Goal: Transaction & Acquisition: Purchase product/service

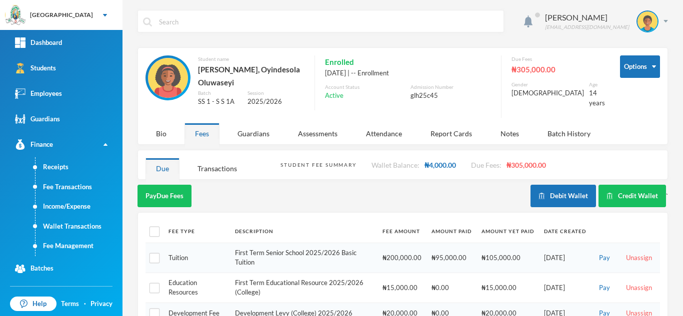
scroll to position [54, 0]
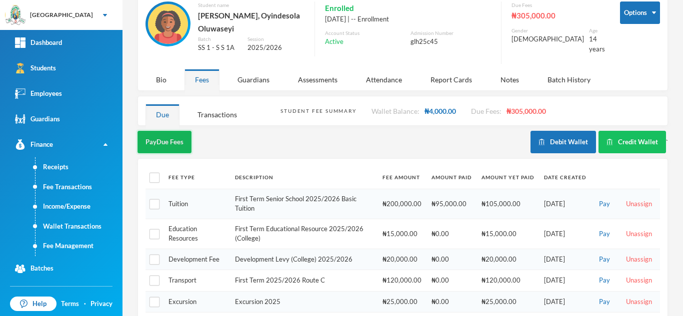
click at [175, 138] on button "Pay Due Fees" at bounding box center [164, 142] width 54 height 22
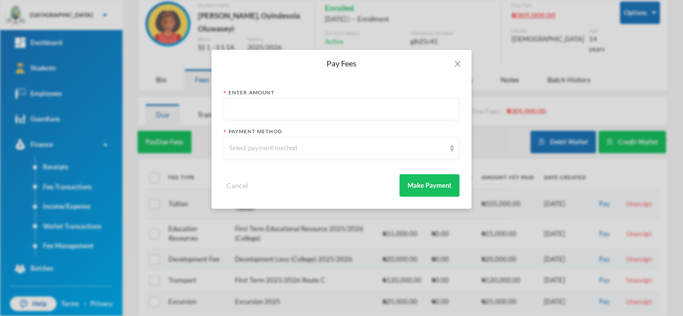
click at [237, 106] on input "text" at bounding box center [341, 109] width 225 height 22
type input "200000"
click at [247, 152] on div "Select payment method" at bounding box center [337, 148] width 216 height 10
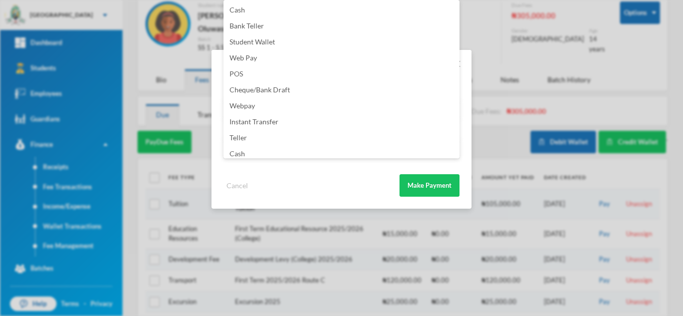
scroll to position [117, 0]
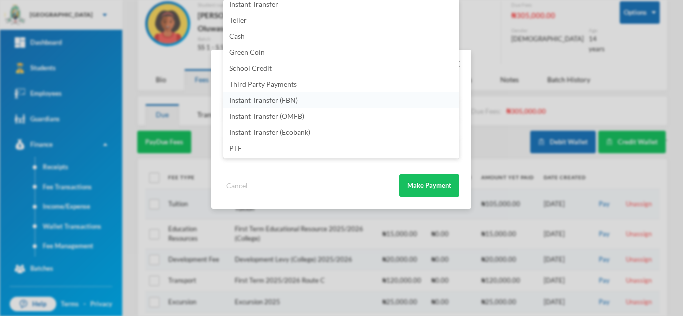
click at [324, 103] on li "Instant Transfer (FBN)" at bounding box center [341, 100] width 236 height 16
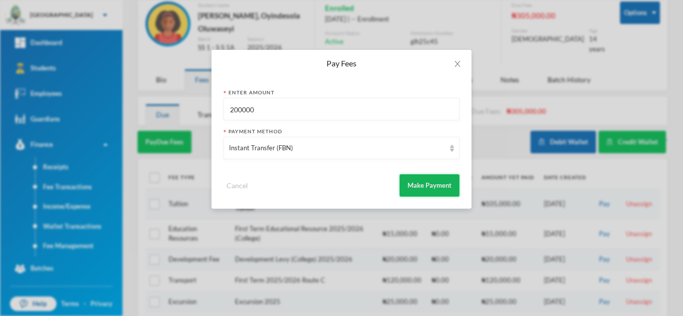
click at [427, 183] on button "Make Payment" at bounding box center [429, 185] width 60 height 22
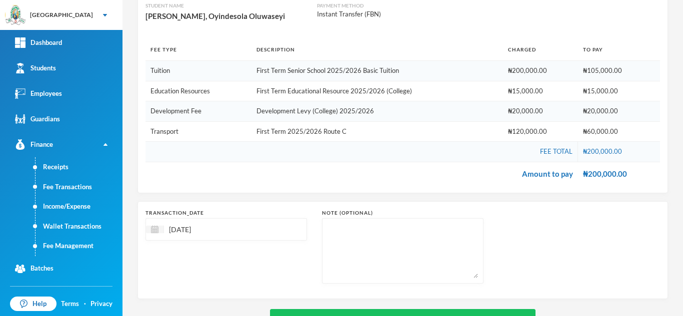
scroll to position [145, 0]
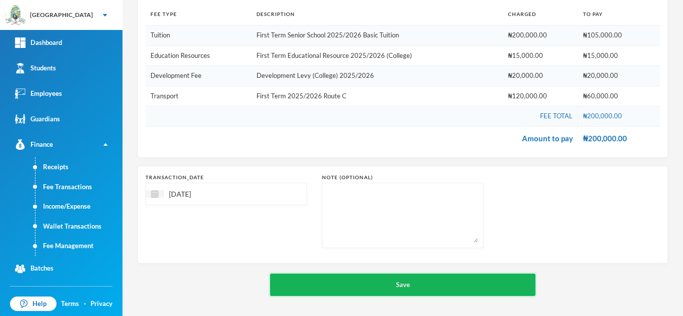
click at [383, 283] on button "Save" at bounding box center [402, 285] width 265 height 22
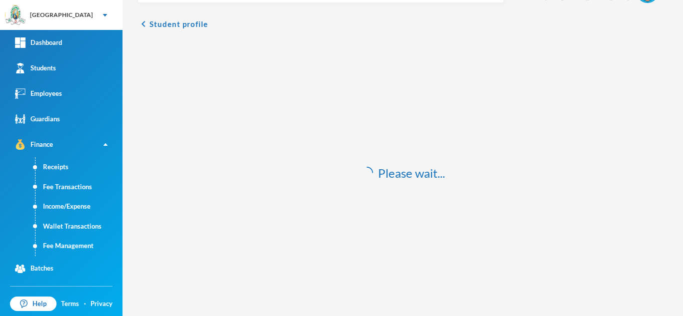
scroll to position [29, 0]
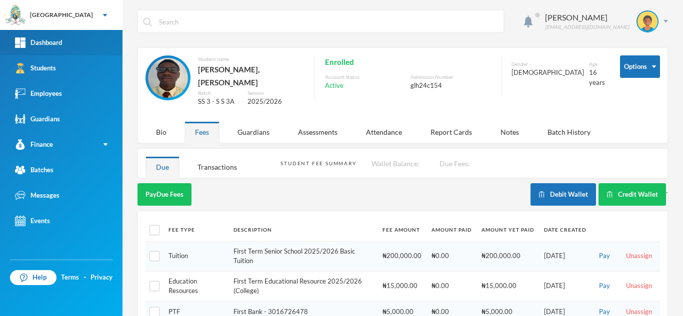
scroll to position [60, 0]
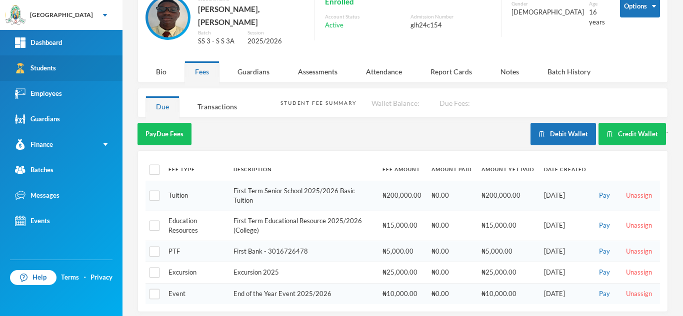
click at [77, 61] on link "Students" at bounding box center [61, 67] width 122 height 25
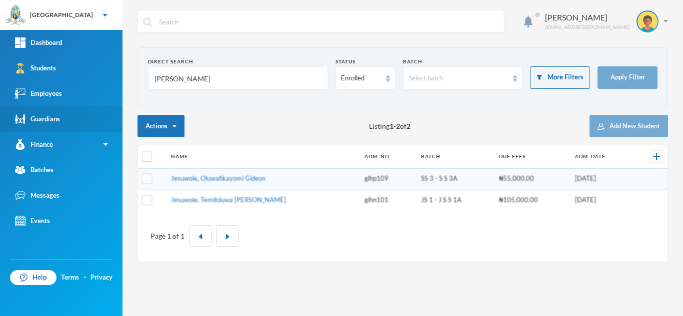
drag, startPoint x: 191, startPoint y: 84, endPoint x: 30, endPoint y: 116, distance: 164.0
click at [30, 116] on div "Greenland Hall Your Bluebic Account Greenland Hall Add a New School Dashboard S…" at bounding box center [341, 158] width 683 height 316
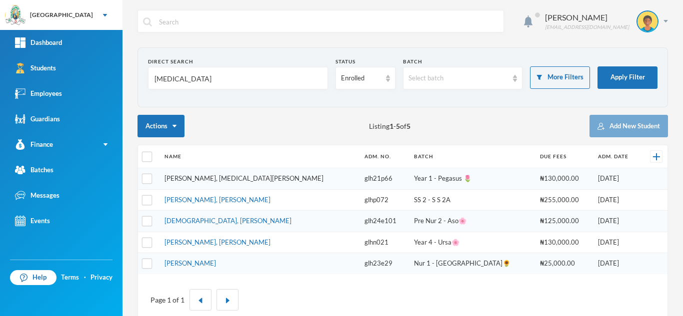
type input "[MEDICAL_DATA]"
click at [185, 176] on link "[PERSON_NAME], [MEDICAL_DATA][PERSON_NAME]" at bounding box center [243, 178] width 159 height 8
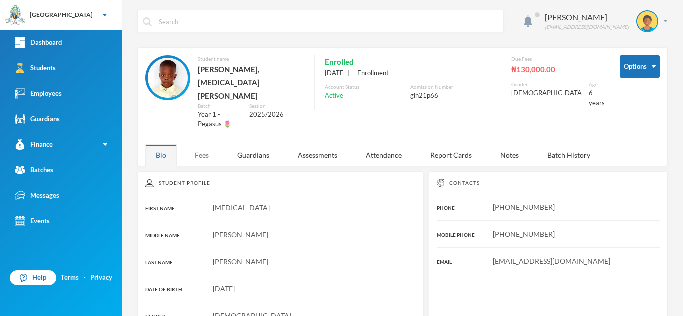
click at [203, 144] on div "Fees" at bounding box center [201, 154] width 35 height 21
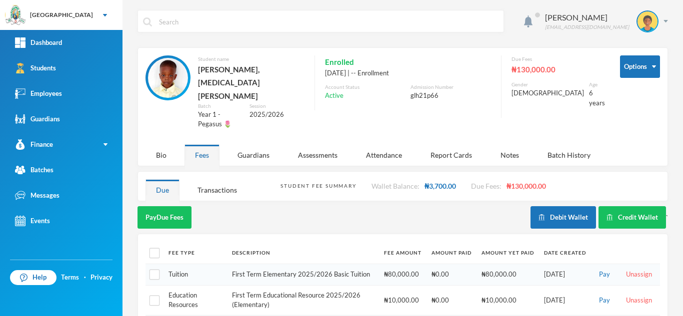
scroll to position [52, 0]
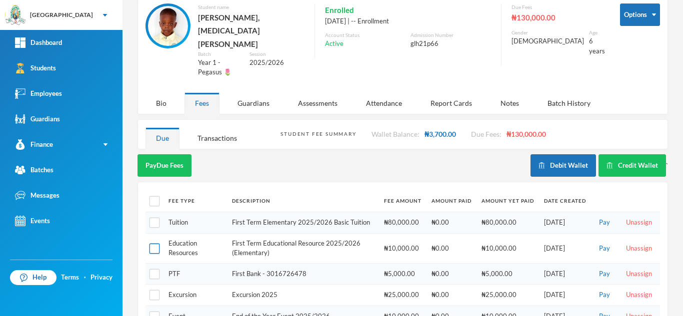
click at [152, 243] on input "checkbox" at bounding box center [154, 248] width 10 height 10
checkbox input "true"
click at [178, 154] on button "Pay Selected (1)" at bounding box center [167, 165] width 61 height 22
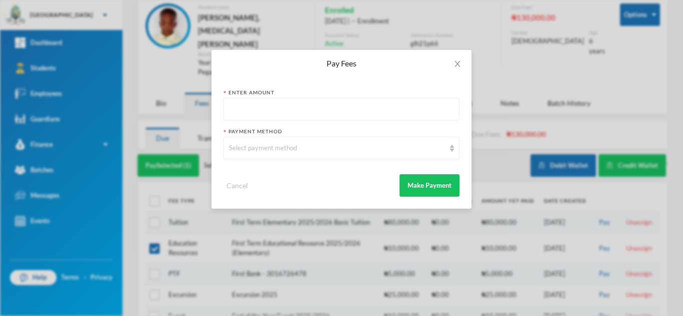
click at [289, 101] on input "text" at bounding box center [341, 109] width 225 height 22
type input "10000"
click at [284, 153] on div "Select payment method" at bounding box center [337, 148] width 216 height 10
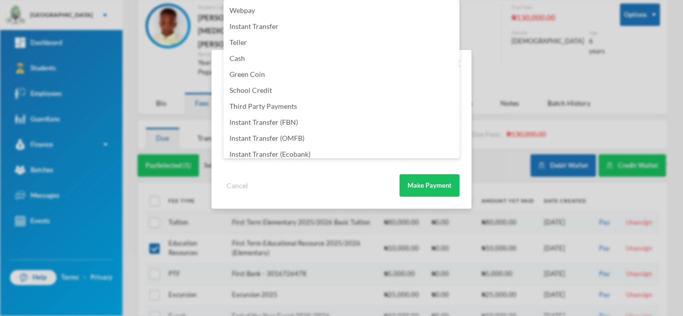
scroll to position [117, 0]
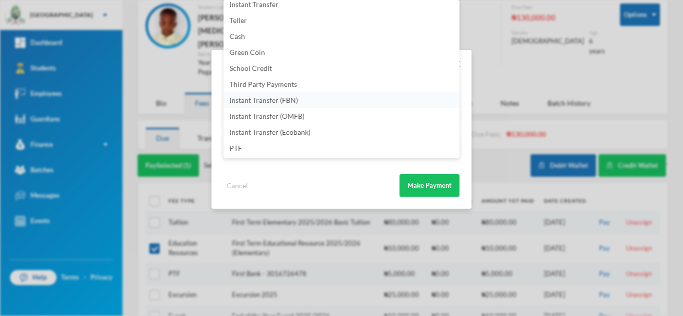
click at [313, 100] on li "Instant Transfer (FBN)" at bounding box center [341, 100] width 236 height 16
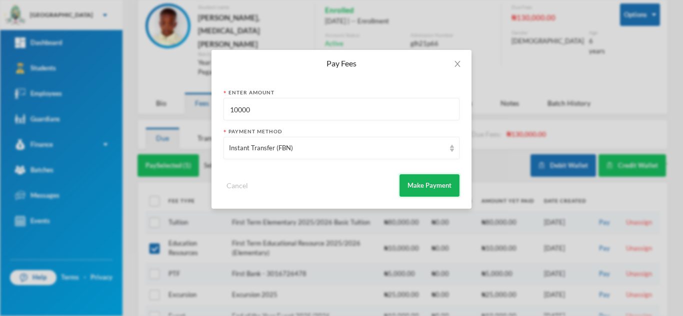
click at [434, 187] on button "Make Payment" at bounding box center [429, 185] width 60 height 22
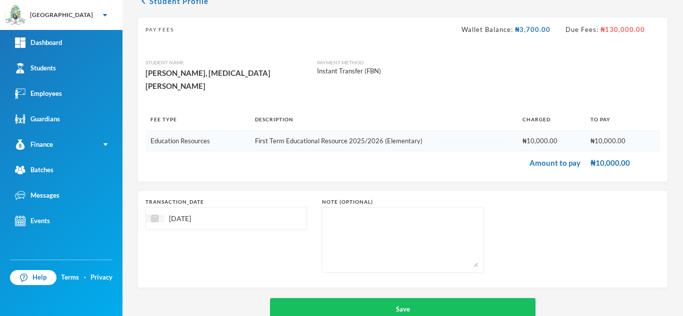
scroll to position [64, 0]
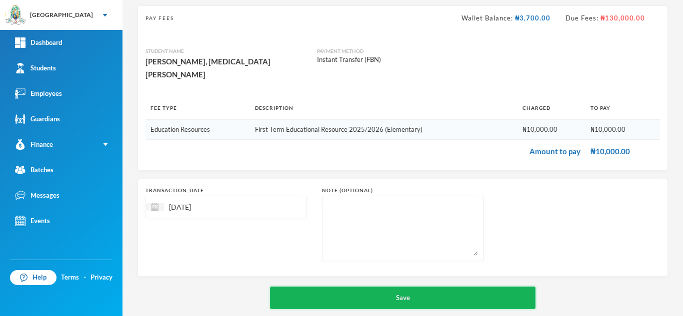
click at [368, 287] on button "Save" at bounding box center [402, 298] width 265 height 22
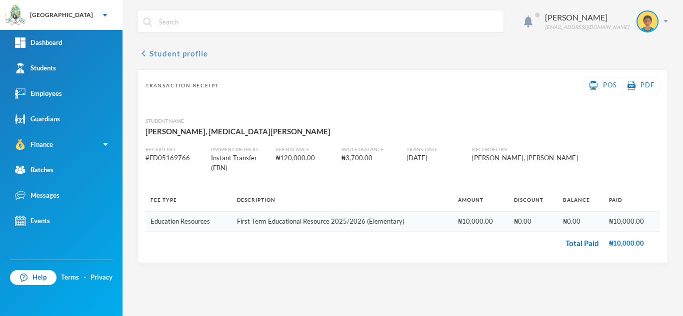
click at [190, 53] on button "chevron_left Student profile" at bounding box center [172, 53] width 70 height 12
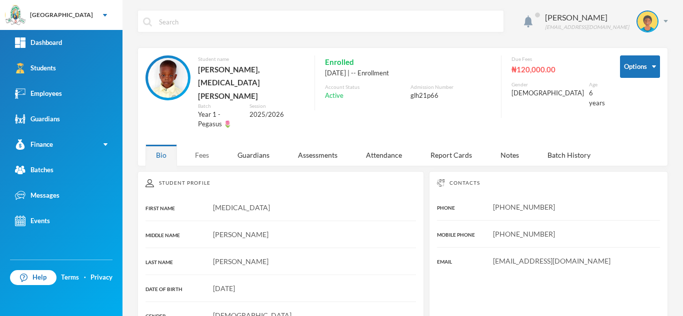
click at [194, 144] on div "Fees" at bounding box center [201, 154] width 35 height 21
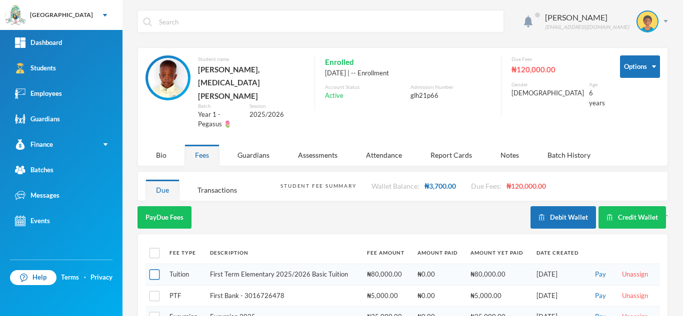
click at [150, 270] on input "checkbox" at bounding box center [154, 275] width 10 height 10
checkbox input "true"
click at [176, 206] on button "Pay Selected (1)" at bounding box center [167, 217] width 61 height 22
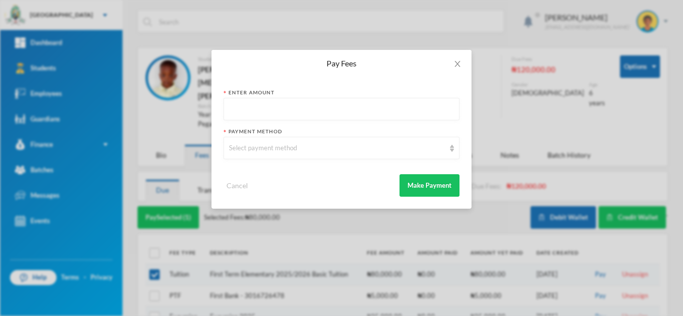
click at [316, 108] on input "text" at bounding box center [341, 109] width 225 height 22
type input "80000"
click at [313, 149] on div "Select payment method" at bounding box center [337, 148] width 216 height 10
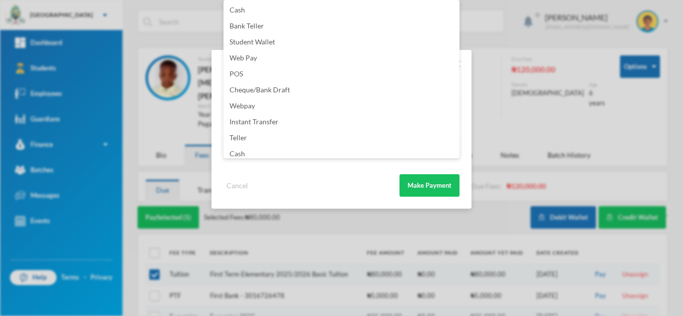
scroll to position [117, 0]
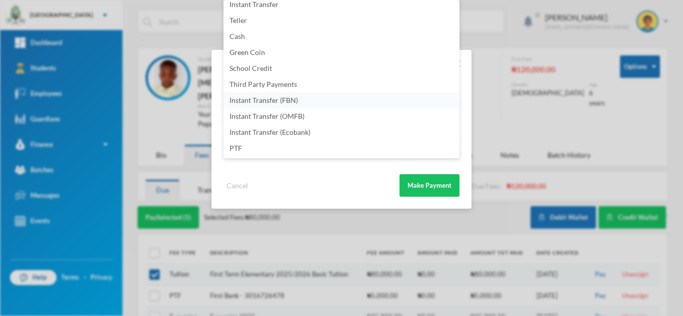
click at [334, 104] on li "Instant Transfer (FBN)" at bounding box center [341, 100] width 236 height 16
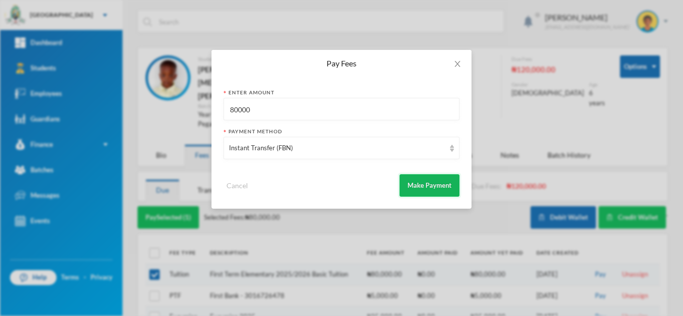
click at [417, 188] on button "Make Payment" at bounding box center [429, 185] width 60 height 22
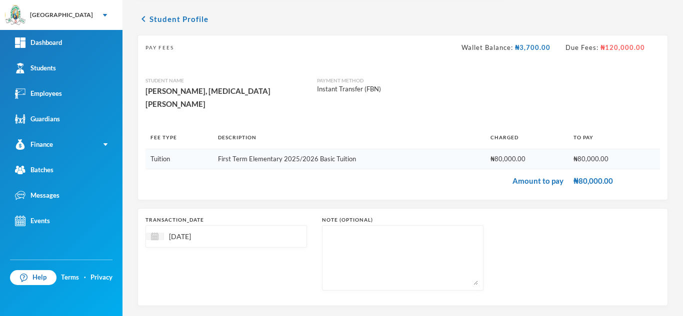
scroll to position [64, 0]
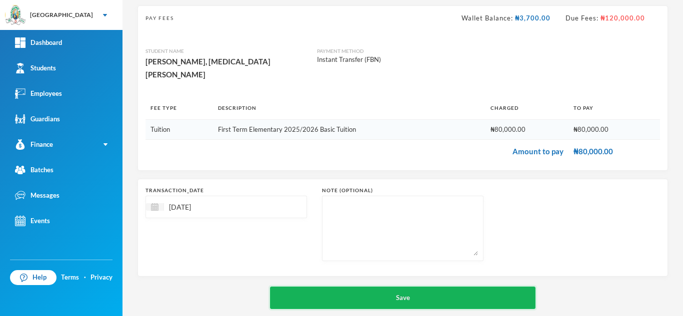
click at [436, 287] on button "Save" at bounding box center [402, 298] width 265 height 22
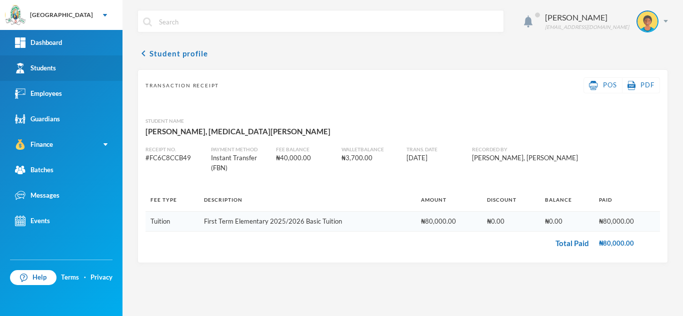
click at [80, 69] on link "Students" at bounding box center [61, 67] width 122 height 25
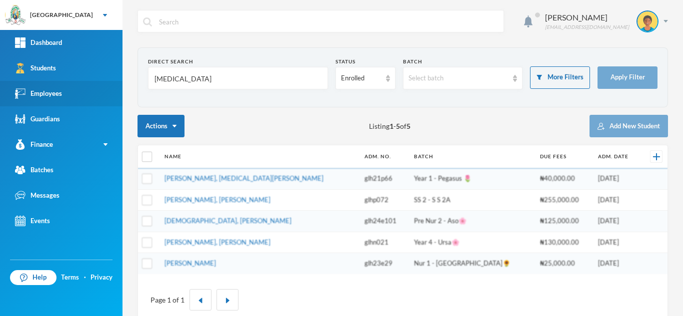
drag, startPoint x: 181, startPoint y: 74, endPoint x: 0, endPoint y: 86, distance: 181.8
click at [0, 86] on div "Greenland Hall Your Bluebic Account Greenland Hall Add a New School Dashboard S…" at bounding box center [341, 158] width 683 height 316
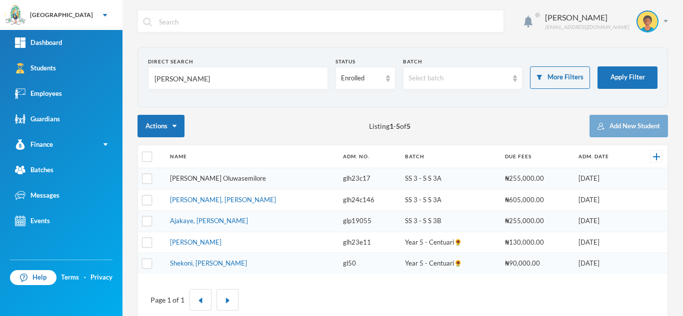
type input "ajala"
click at [219, 179] on link "[PERSON_NAME] Oluwasemilore" at bounding box center [218, 178] width 96 height 8
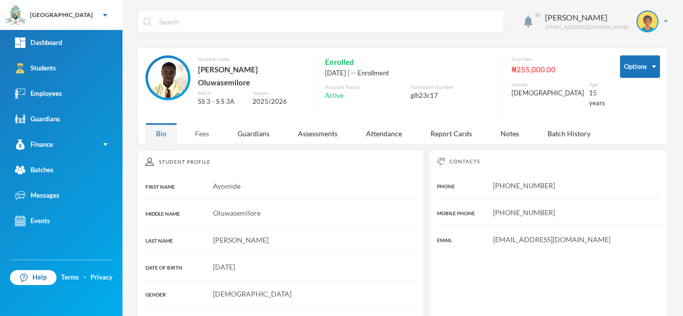
click at [193, 124] on div "Fees" at bounding box center [201, 133] width 35 height 21
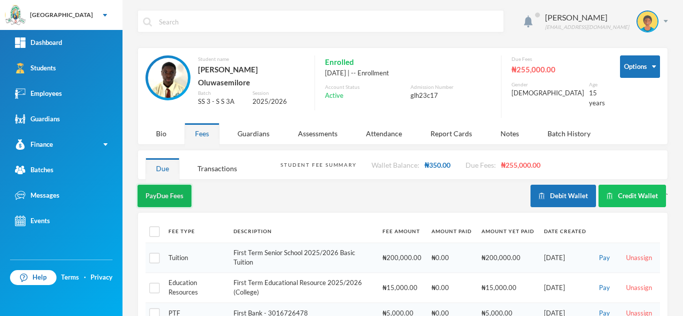
click at [169, 186] on button "Pay Due Fees" at bounding box center [164, 196] width 54 height 22
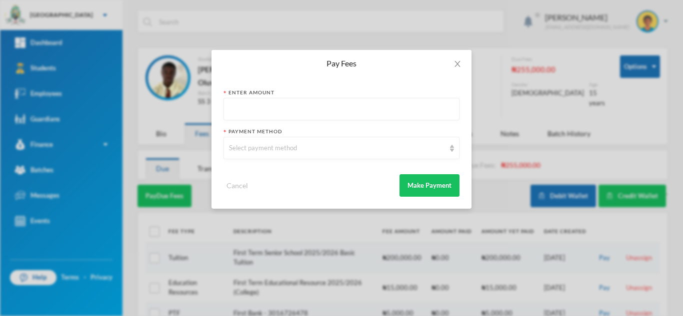
click at [395, 107] on input "text" at bounding box center [341, 109] width 225 height 22
type input "255000"
click at [380, 157] on div "Select payment method" at bounding box center [341, 148] width 236 height 22
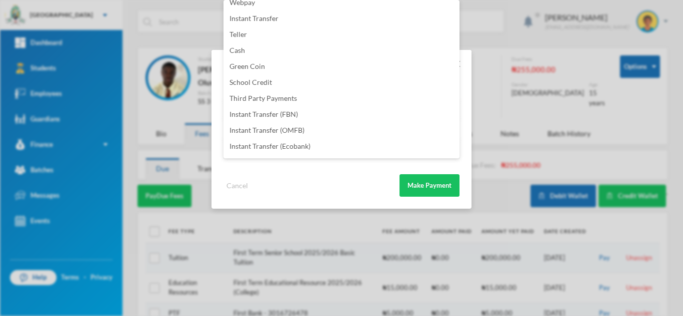
scroll to position [117, 0]
click at [327, 99] on li "Instant Transfer (FBN)" at bounding box center [341, 100] width 236 height 16
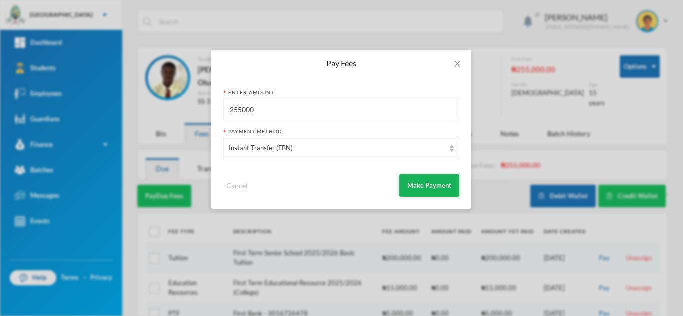
click at [421, 188] on button "Make Payment" at bounding box center [429, 185] width 60 height 22
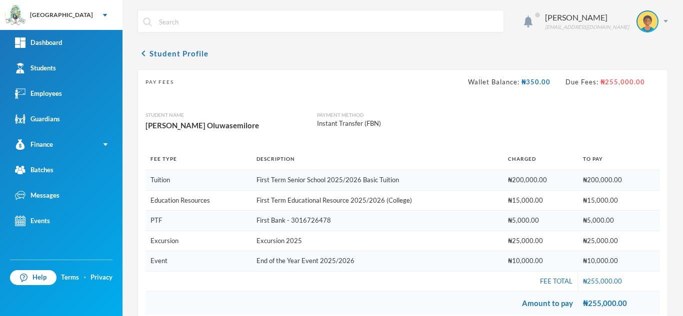
scroll to position [165, 0]
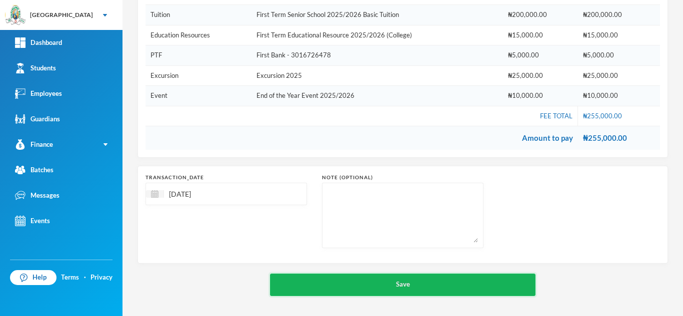
click at [356, 281] on button "Save" at bounding box center [402, 285] width 265 height 22
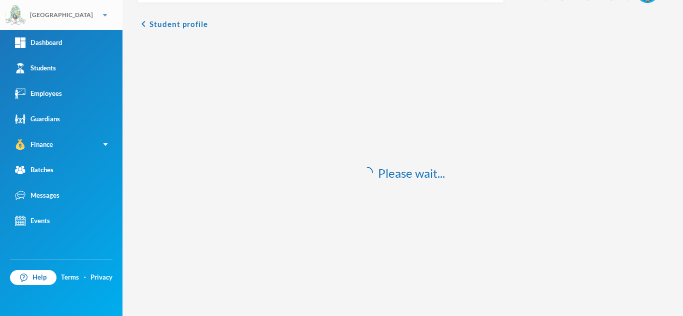
scroll to position [29, 0]
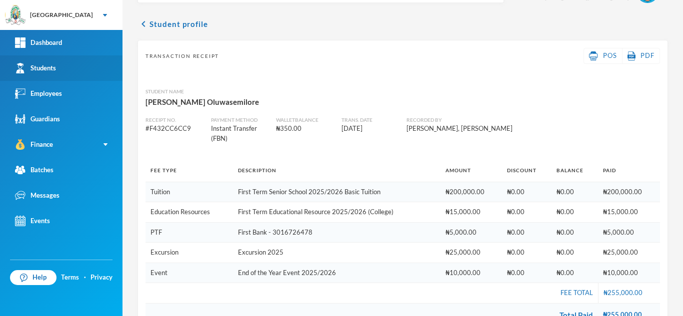
click at [29, 73] on link "Students" at bounding box center [61, 67] width 122 height 25
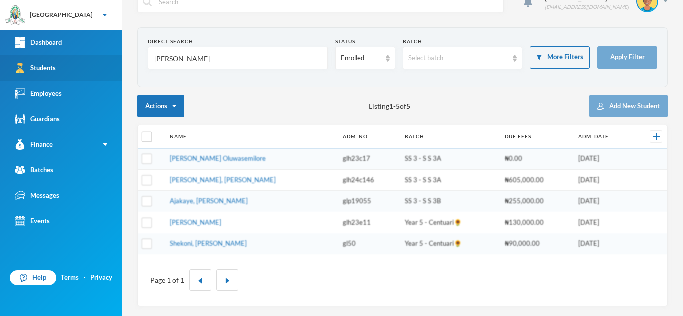
scroll to position [20, 0]
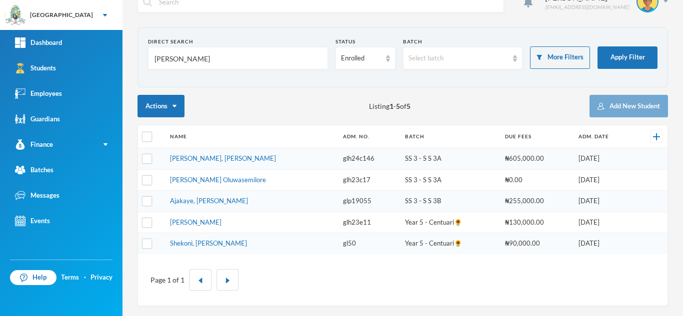
drag, startPoint x: 186, startPoint y: 70, endPoint x: 145, endPoint y: 54, distance: 44.2
click at [145, 54] on section "Direct Search ajala Status Enrolled Batch Select batch More Filters Apply Filter" at bounding box center [402, 57] width 530 height 60
click at [179, 57] on input "ajala" at bounding box center [237, 58] width 169 height 22
type input "a"
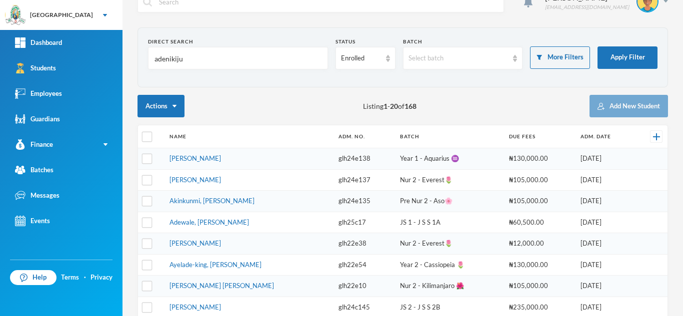
scroll to position [0, 0]
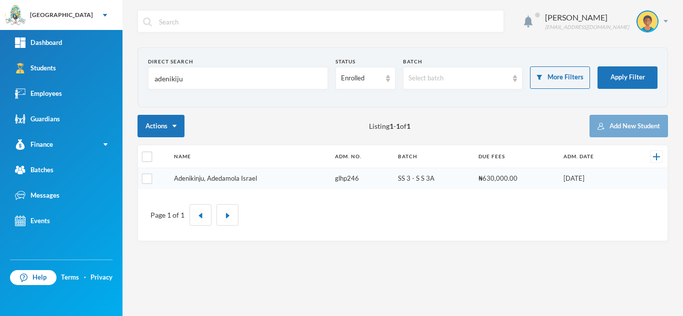
type input "adenikiju"
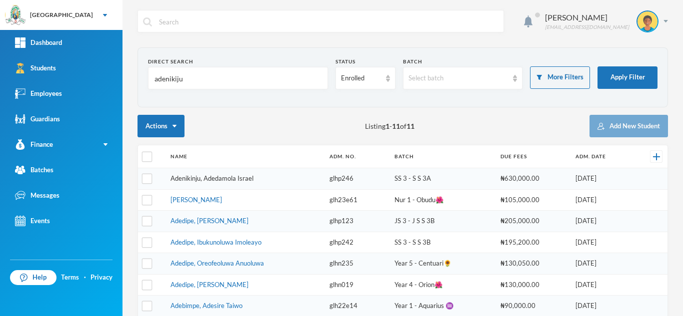
click at [214, 179] on link "Adenikinju, Adedamola Israel" at bounding box center [211, 178] width 83 height 8
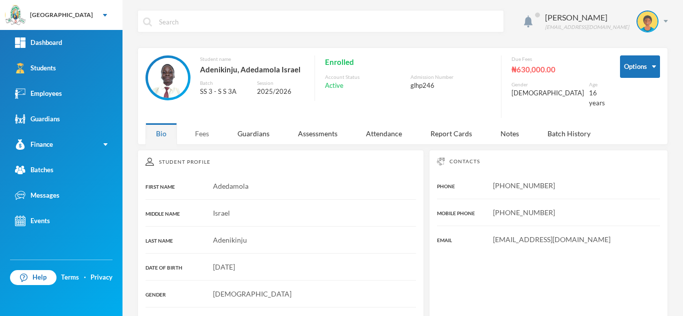
click at [197, 123] on div "Fees" at bounding box center [201, 133] width 35 height 21
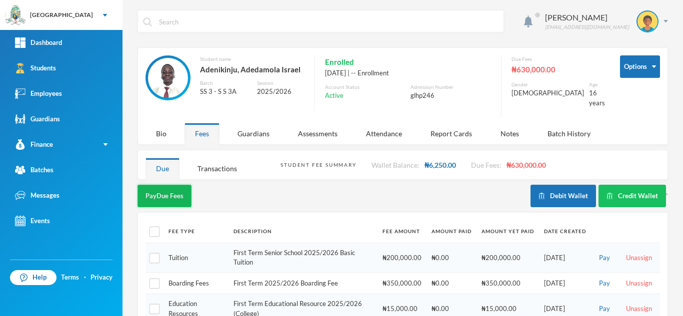
click at [176, 196] on button "Pay Due Fees" at bounding box center [164, 196] width 54 height 22
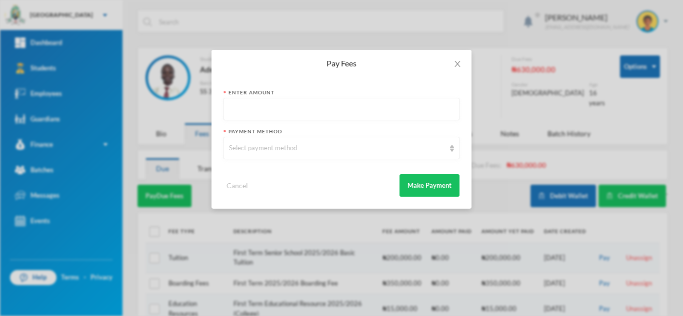
click at [278, 107] on input "text" at bounding box center [341, 109] width 225 height 22
type input "2"
click at [454, 60] on icon "icon: close" at bounding box center [457, 64] width 8 height 8
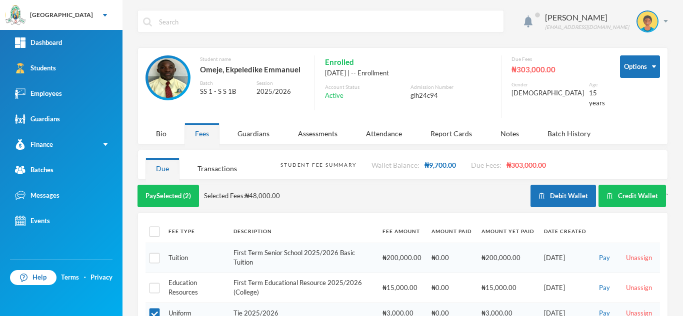
scroll to position [103, 0]
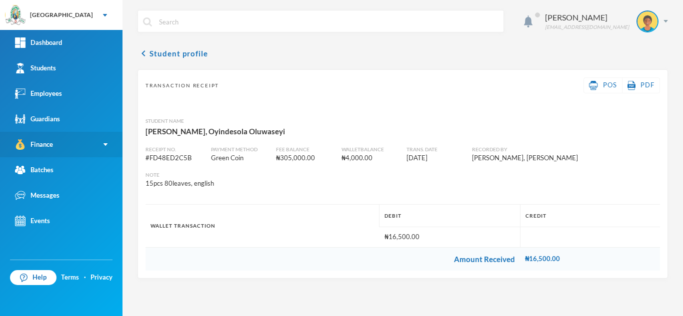
click at [69, 145] on link "Finance" at bounding box center [61, 144] width 122 height 25
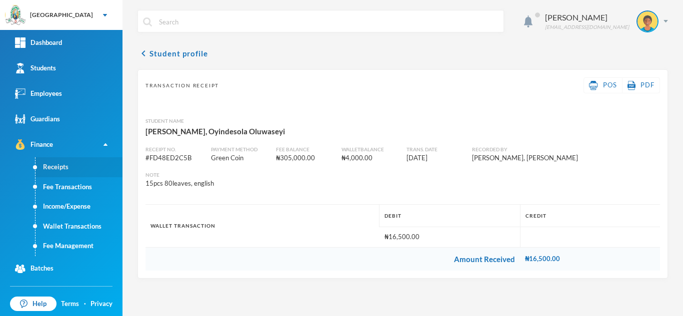
click at [61, 170] on link "Receipts" at bounding box center [78, 167] width 87 height 20
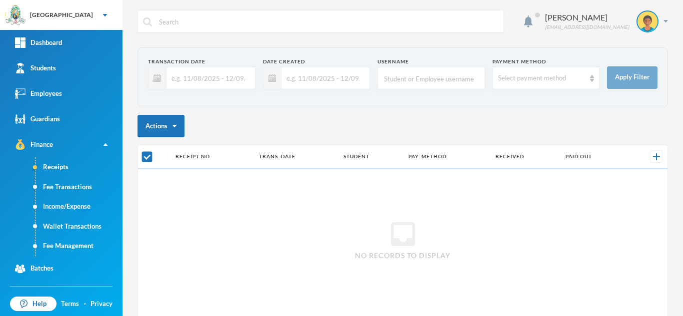
checkbox input "false"
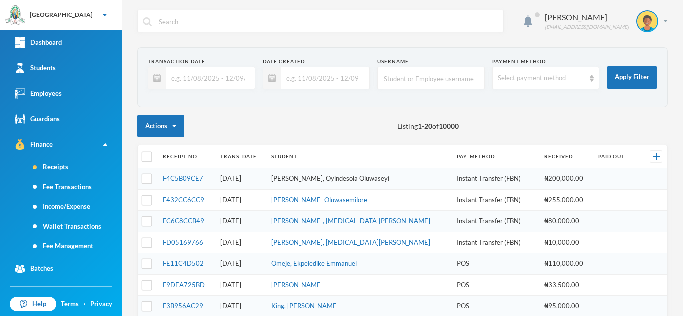
click at [299, 181] on link "[PERSON_NAME], Oyindesola Oluwaseyi" at bounding box center [330, 178] width 118 height 8
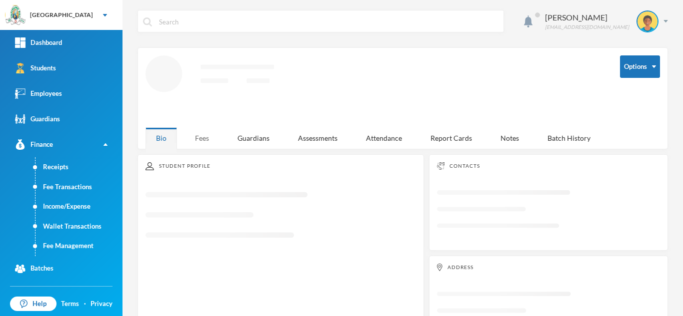
click at [206, 135] on div "Fees" at bounding box center [201, 137] width 35 height 21
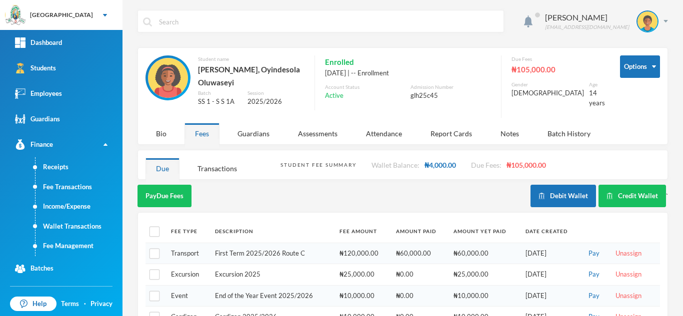
scroll to position [28, 0]
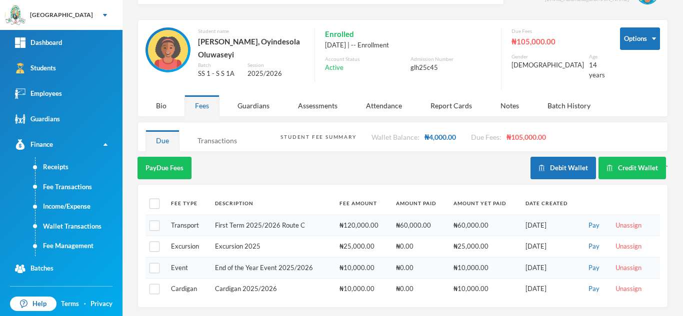
click at [220, 140] on div "Transactions" at bounding box center [217, 140] width 60 height 21
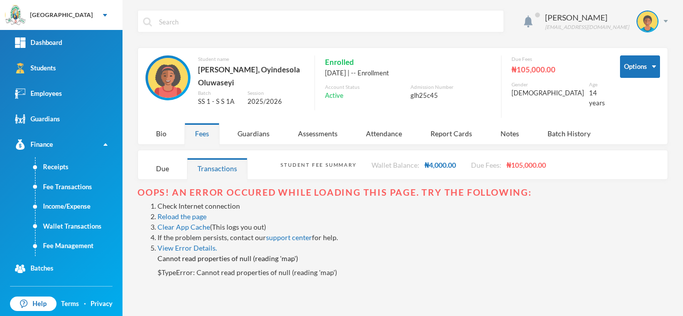
scroll to position [0, 0]
click at [174, 217] on link "Reload the page" at bounding box center [181, 216] width 49 height 8
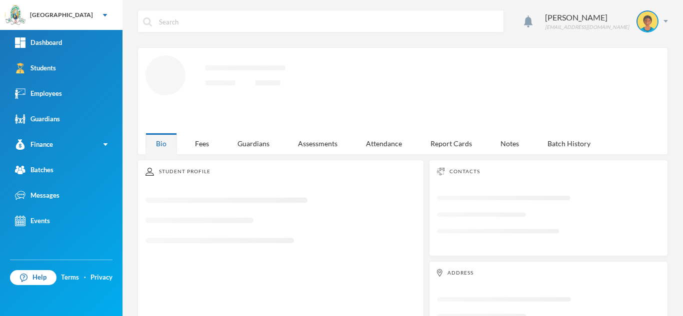
click at [199, 136] on div "Fees" at bounding box center [201, 143] width 35 height 21
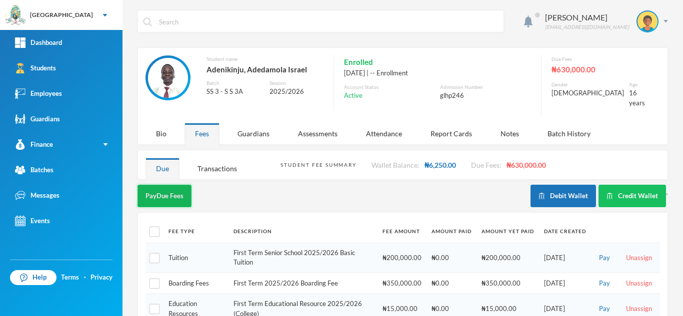
click at [181, 191] on button "Pay Due Fees" at bounding box center [164, 196] width 54 height 22
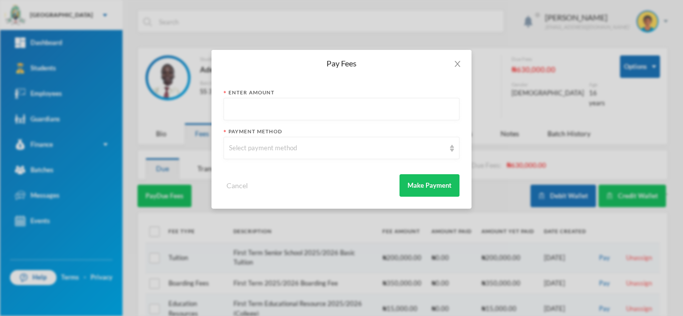
click at [290, 114] on input "text" at bounding box center [341, 109] width 225 height 22
type input "200000"
click at [272, 144] on div "Select payment method" at bounding box center [337, 148] width 216 height 10
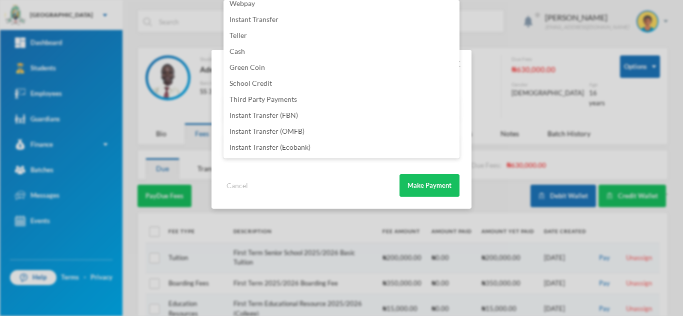
scroll to position [117, 0]
click at [312, 99] on li "Instant Transfer (FBN)" at bounding box center [341, 100] width 236 height 16
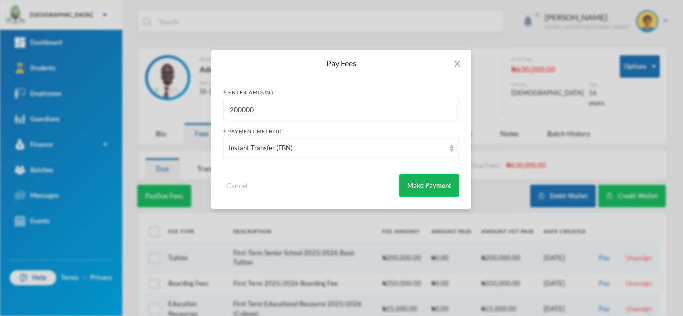
click at [439, 186] on button "Make Payment" at bounding box center [429, 185] width 60 height 22
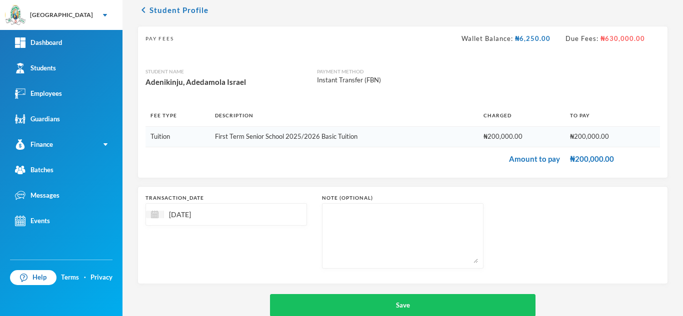
scroll to position [64, 0]
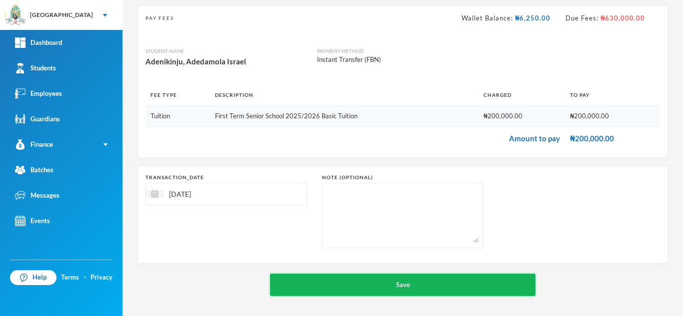
click at [306, 283] on button "Save" at bounding box center [402, 285] width 265 height 22
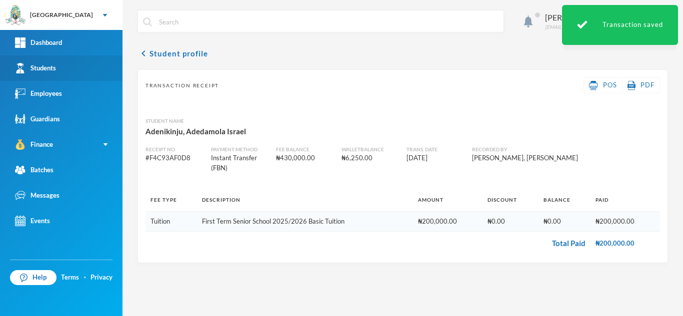
click at [71, 71] on link "Students" at bounding box center [61, 67] width 122 height 25
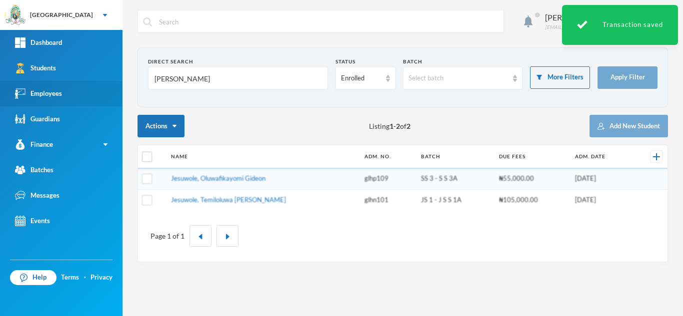
drag, startPoint x: 207, startPoint y: 76, endPoint x: 62, endPoint y: 83, distance: 145.1
click at [62, 83] on div "Greenland Hall Your Bluebic Account Greenland Hall Add a New School Dashboard S…" at bounding box center [341, 158] width 683 height 316
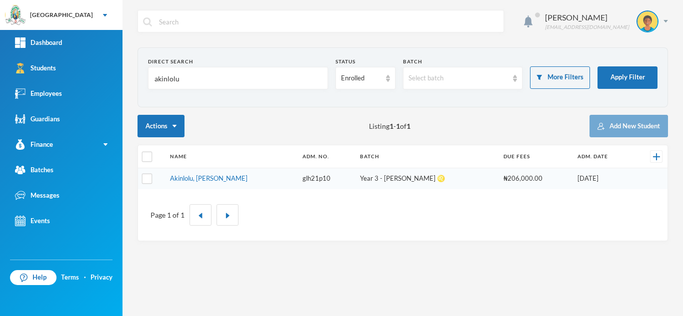
type input "akinlolu"
click at [192, 179] on link "Akinlolu, Damisi Michelle" at bounding box center [208, 178] width 77 height 8
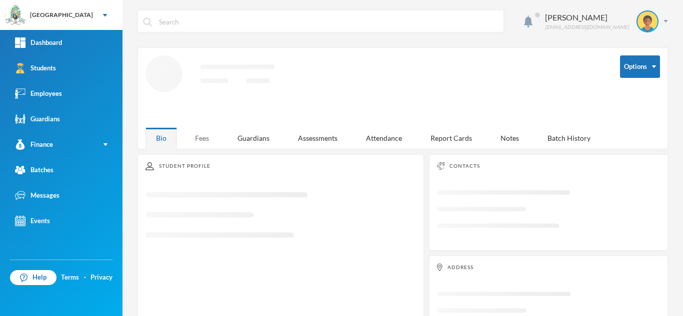
click at [200, 135] on div "Fees" at bounding box center [201, 137] width 35 height 21
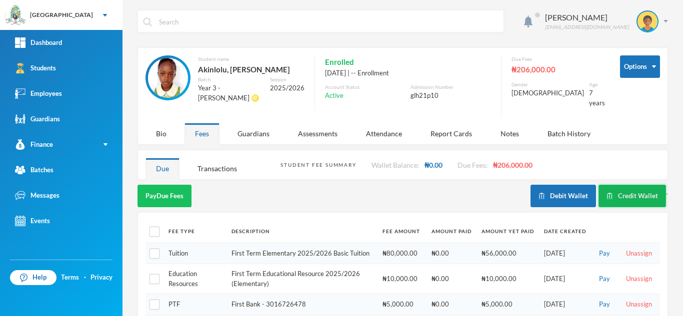
click at [638, 185] on button "Credit Wallet" at bounding box center [631, 196] width 67 height 22
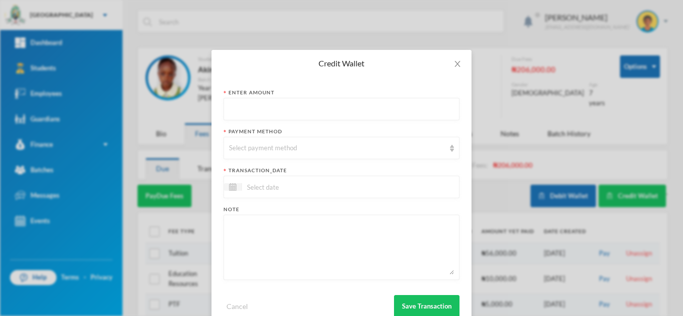
click at [365, 106] on input "text" at bounding box center [341, 109] width 225 height 22
type input "69350"
click at [338, 156] on div "Select payment method" at bounding box center [341, 148] width 236 height 22
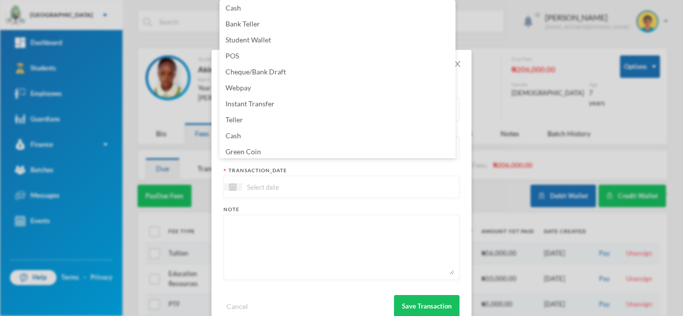
scroll to position [101, 0]
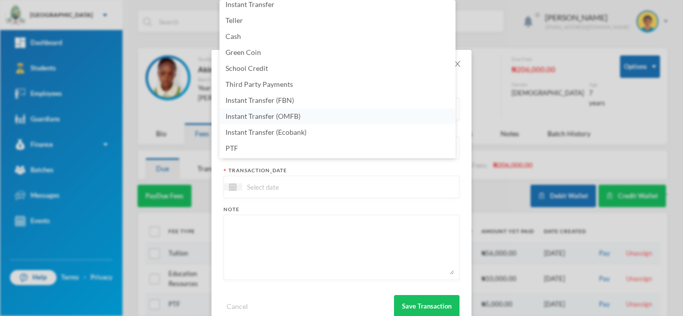
click at [337, 113] on li "Instant Transfer (OMFB)" at bounding box center [337, 116] width 236 height 16
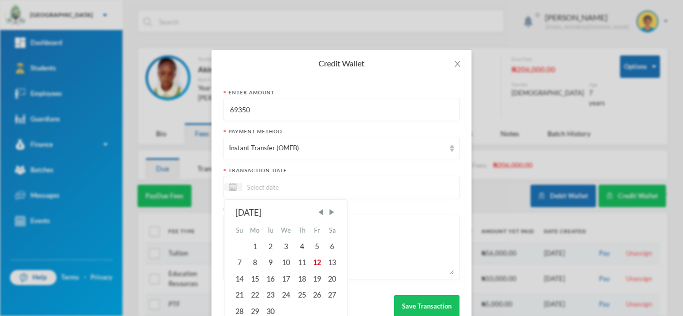
click at [299, 191] on input at bounding box center [284, 186] width 84 height 11
click at [315, 263] on div "12" at bounding box center [316, 263] width 15 height 16
type input "12/09/2025"
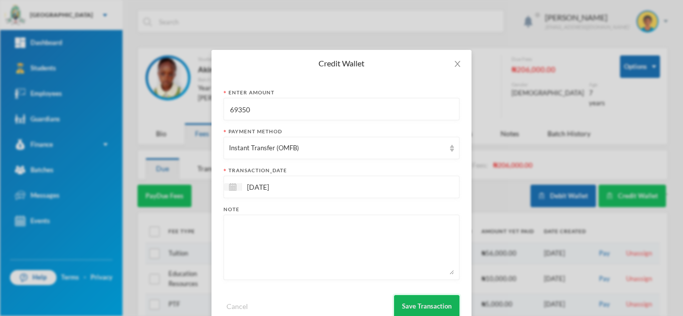
click at [421, 305] on button "Save Transaction" at bounding box center [426, 306] width 65 height 22
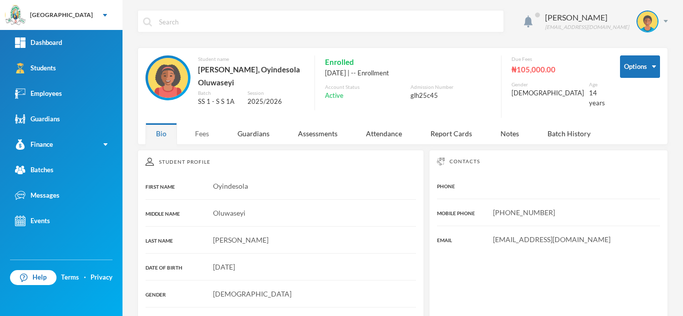
click at [201, 129] on div "Fees" at bounding box center [201, 133] width 35 height 21
click at [206, 130] on div "Fees" at bounding box center [201, 133] width 35 height 21
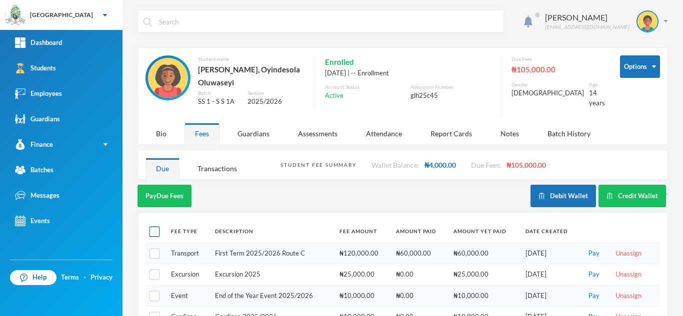
click at [155, 232] on input "checkbox" at bounding box center [154, 232] width 10 height 10
checkbox input "true"
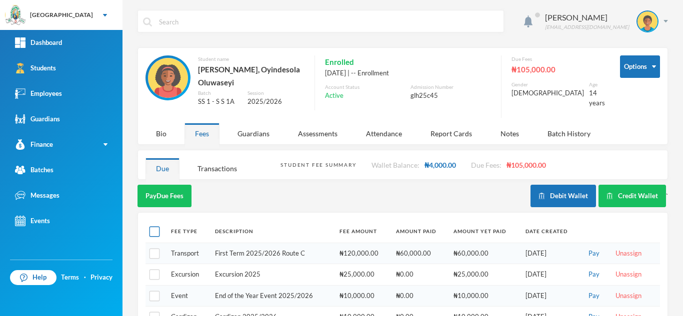
checkbox input "true"
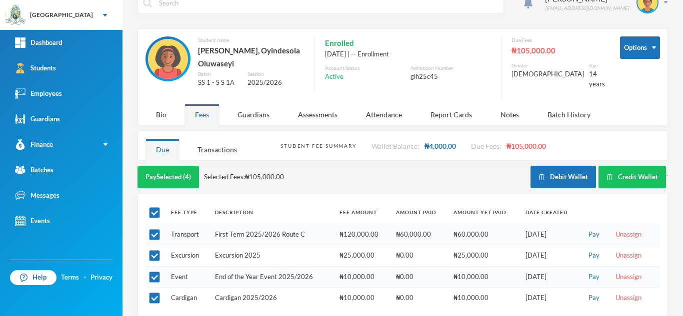
scroll to position [28, 0]
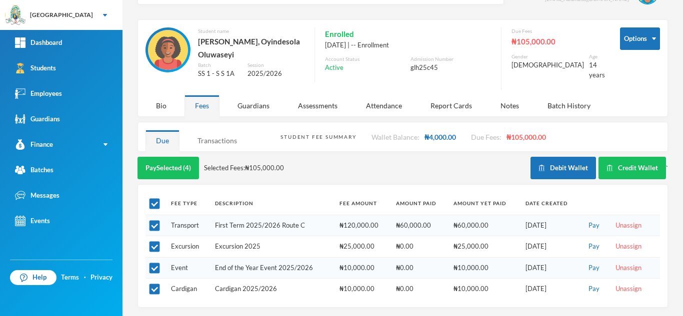
click at [209, 137] on div "Transactions" at bounding box center [217, 140] width 60 height 21
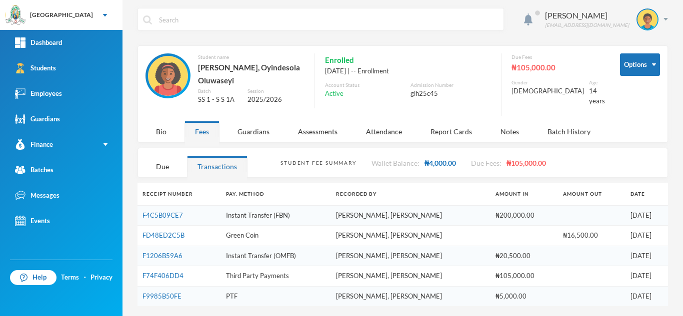
scroll to position [0, 0]
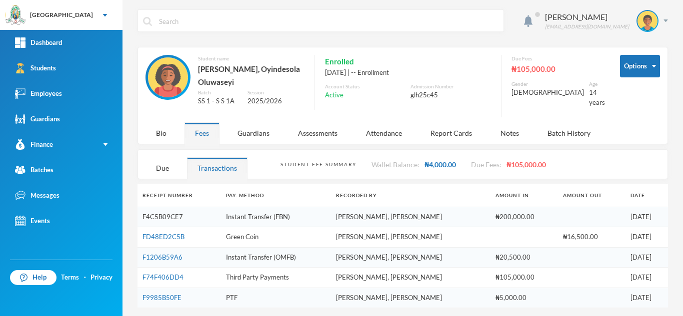
click at [152, 215] on link "F4C5B09CE7" at bounding box center [162, 217] width 40 height 8
